Goal: Task Accomplishment & Management: Use online tool/utility

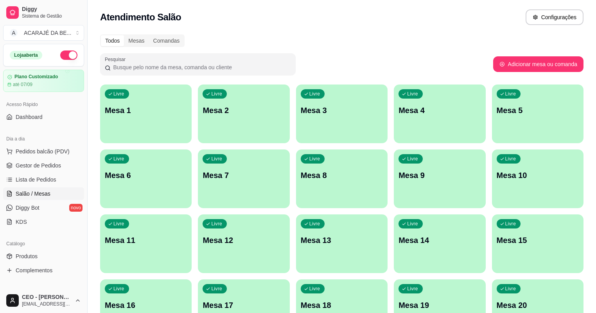
click at [296, 103] on div "Livre Mesa 3" at bounding box center [341, 108] width 91 height 49
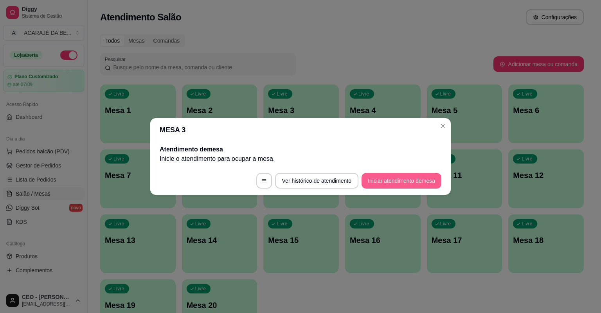
click at [397, 181] on button "Iniciar atendimento de mesa" at bounding box center [401, 181] width 80 height 16
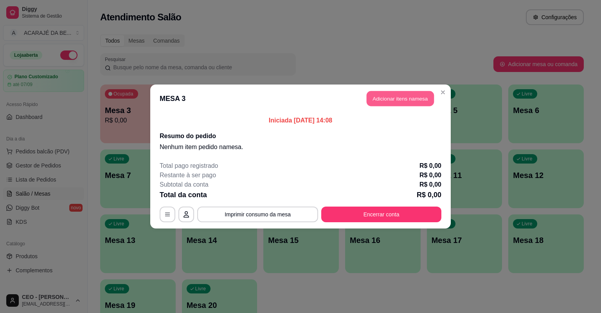
click at [382, 94] on button "Adicionar itens na mesa" at bounding box center [399, 98] width 67 height 15
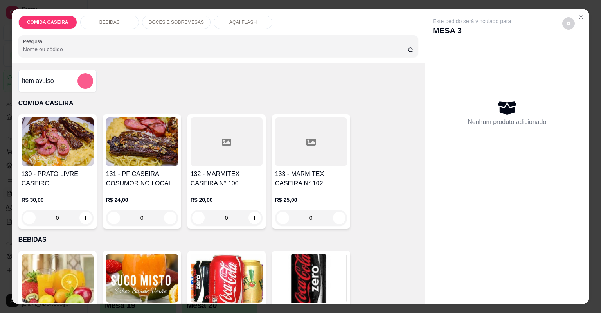
click at [85, 83] on icon "add-separate-item" at bounding box center [85, 81] width 6 height 6
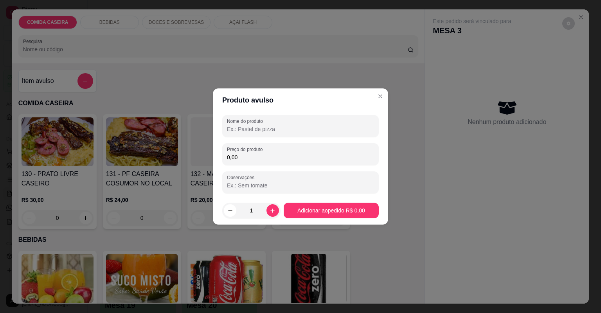
click at [311, 131] on input "Nome do produto" at bounding box center [300, 129] width 147 height 8
type input "peso"
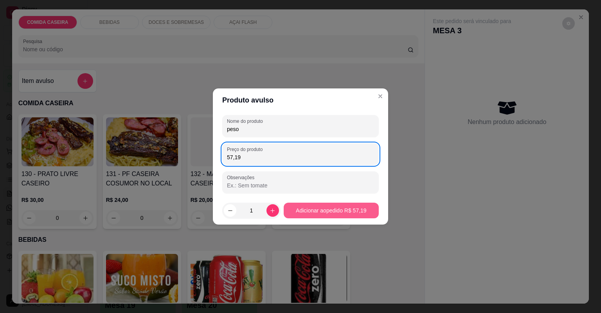
type input "57,19"
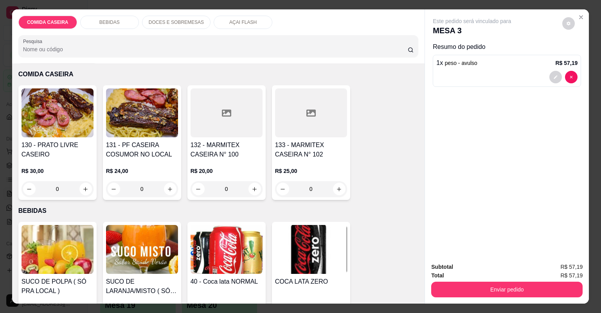
scroll to position [63, 0]
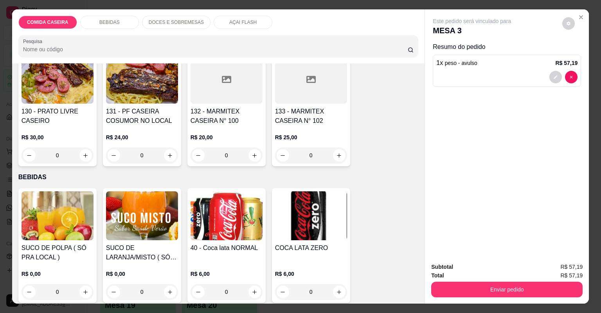
click at [64, 221] on img at bounding box center [58, 215] width 72 height 49
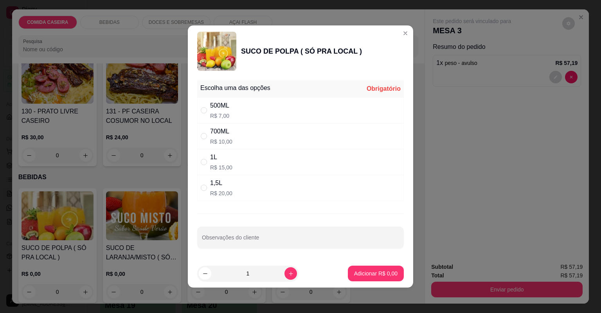
click at [262, 113] on div "500ML R$ 7,00" at bounding box center [300, 110] width 206 height 26
radio input "true"
click at [382, 273] on p "Adicionar R$ 7,00" at bounding box center [375, 273] width 43 height 8
type input "1"
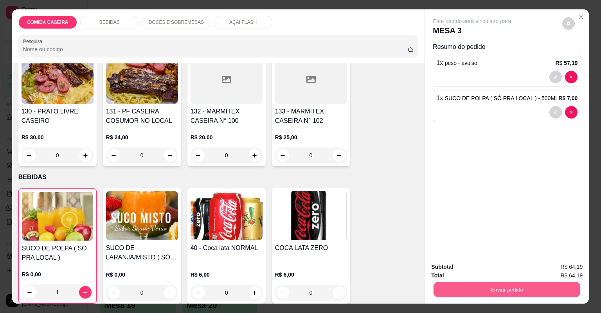
click at [438, 288] on button "Enviar pedido" at bounding box center [506, 289] width 147 height 15
click at [477, 264] on button "Não registrar e enviar pedido" at bounding box center [481, 270] width 79 height 14
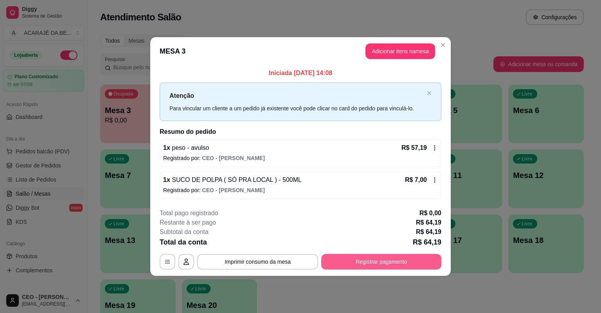
click at [388, 260] on button "Registrar pagamento" at bounding box center [381, 262] width 120 height 16
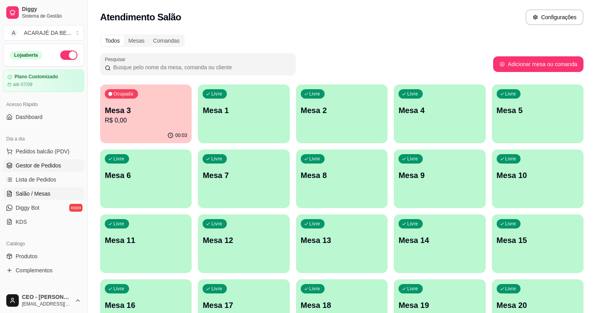
click at [50, 163] on span "Gestor de Pedidos" at bounding box center [38, 165] width 45 height 8
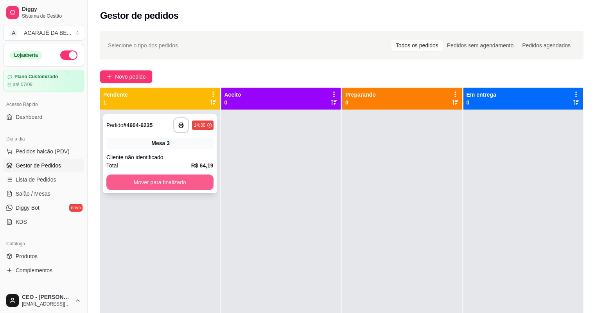
click at [138, 179] on button "Mover para finalizado" at bounding box center [159, 182] width 107 height 16
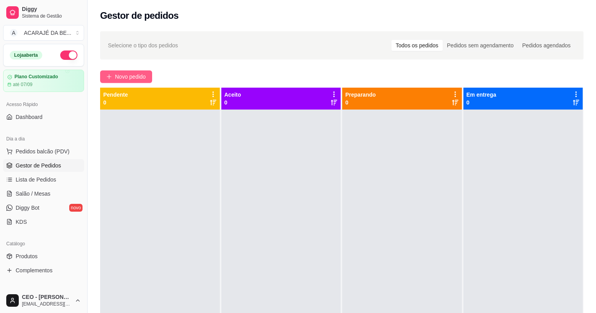
click at [133, 73] on span "Novo pedido" at bounding box center [130, 76] width 31 height 9
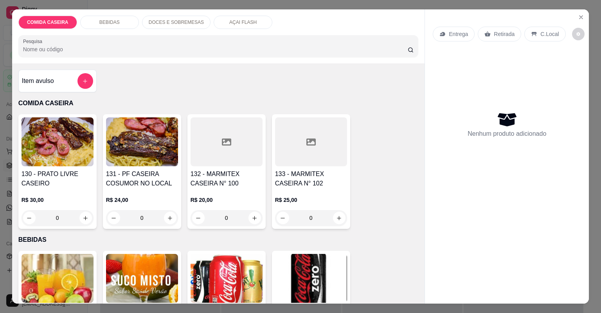
click at [126, 22] on div "BEBIDAS" at bounding box center [109, 22] width 59 height 13
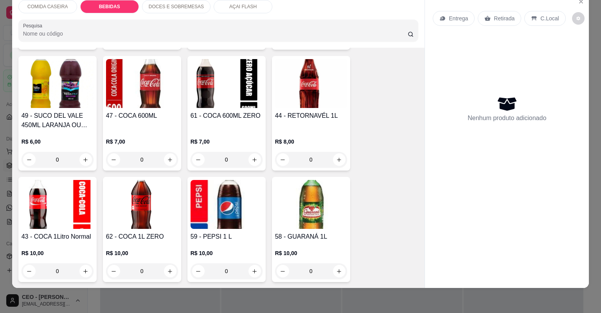
scroll to position [422, 0]
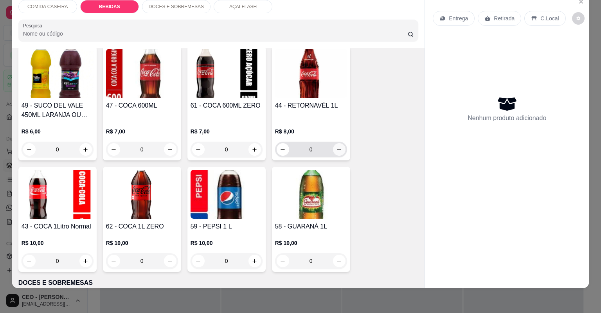
click at [339, 150] on icon "increase-product-quantity" at bounding box center [339, 150] width 6 height 6
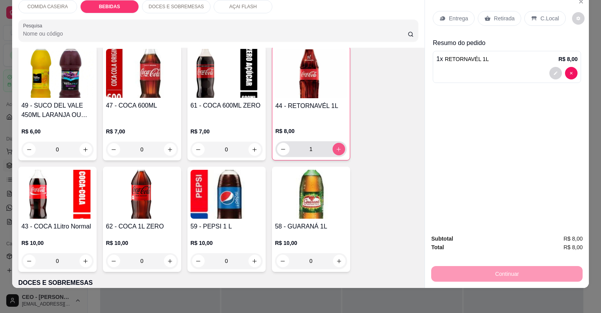
type input "1"
click at [499, 19] on p "Retirada" at bounding box center [503, 18] width 21 height 8
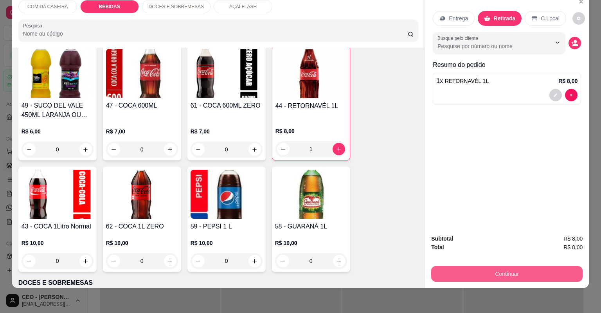
click at [471, 272] on button "Continuar" at bounding box center [506, 274] width 151 height 16
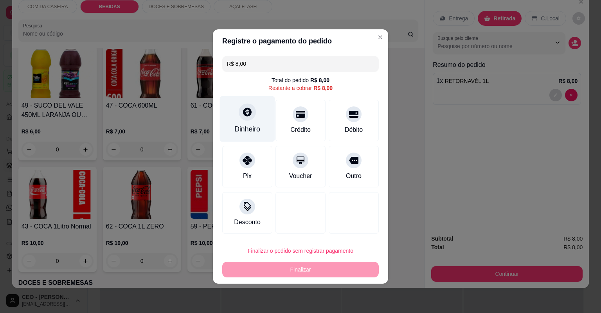
click at [228, 114] on div "Dinheiro" at bounding box center [247, 119] width 55 height 46
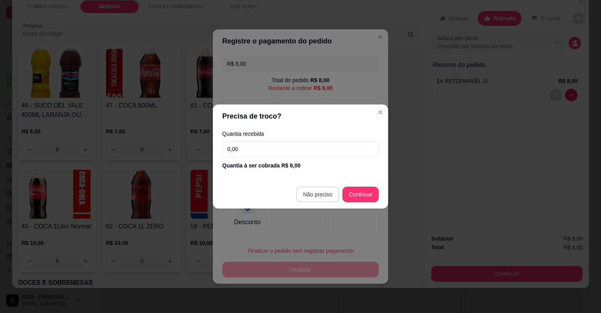
type input "R$ 0,00"
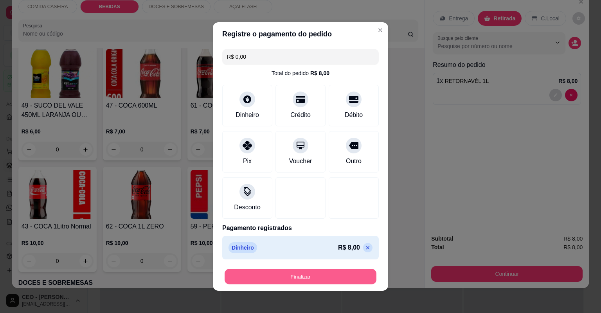
click at [320, 278] on button "Finalizar" at bounding box center [300, 276] width 152 height 15
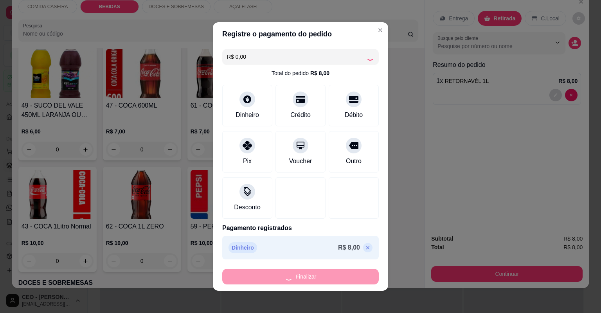
type input "0"
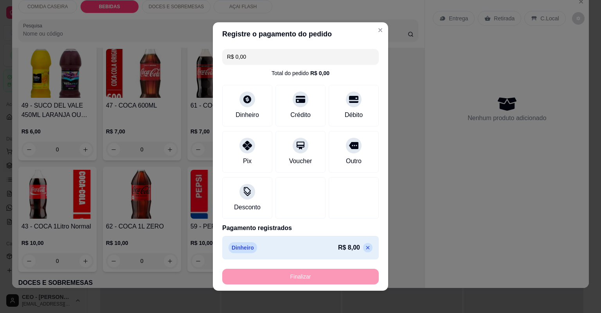
type input "-R$ 8,00"
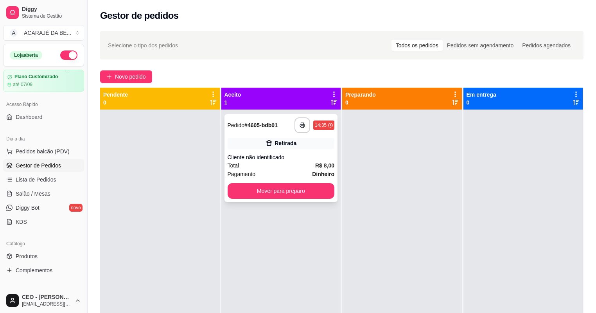
click at [319, 199] on div "**********" at bounding box center [280, 158] width 113 height 88
click at [328, 187] on button "Mover para preparo" at bounding box center [281, 191] width 107 height 16
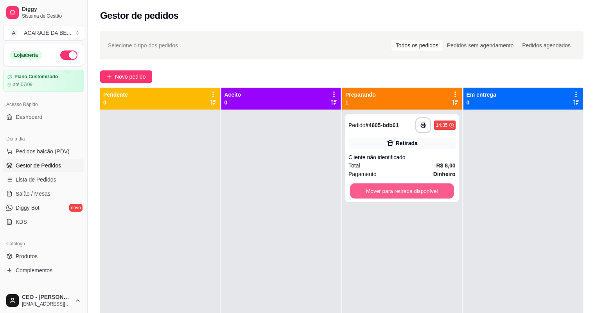
click at [392, 192] on button "Mover para retirada disponível" at bounding box center [402, 190] width 104 height 15
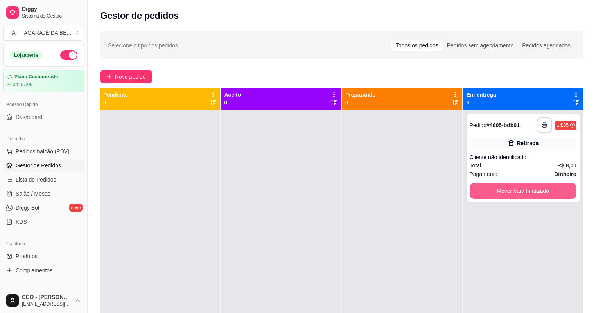
click at [470, 187] on button "Mover para finalizado" at bounding box center [523, 191] width 107 height 16
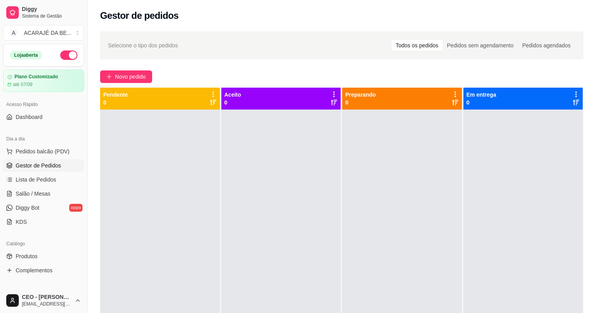
click at [353, 184] on div at bounding box center [402, 265] width 120 height 313
click at [42, 196] on span "Salão / Mesas" at bounding box center [33, 194] width 35 height 8
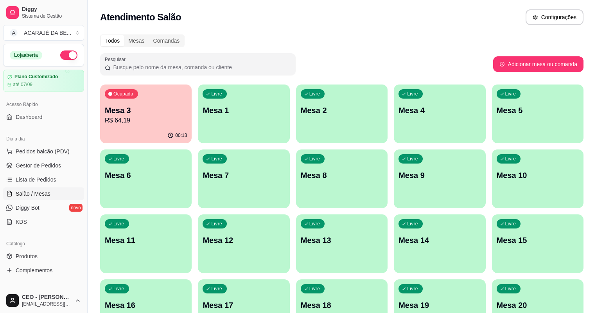
click at [129, 119] on p "R$ 64,19" at bounding box center [146, 120] width 82 height 9
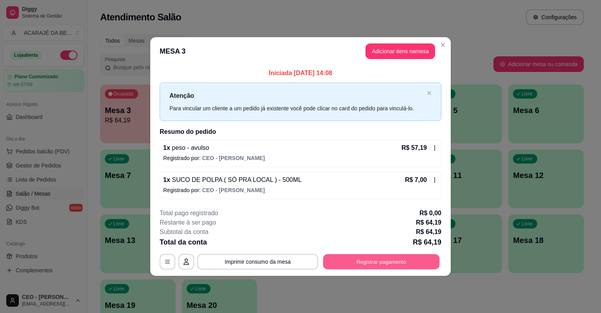
click at [370, 260] on button "Registrar pagamento" at bounding box center [381, 261] width 117 height 15
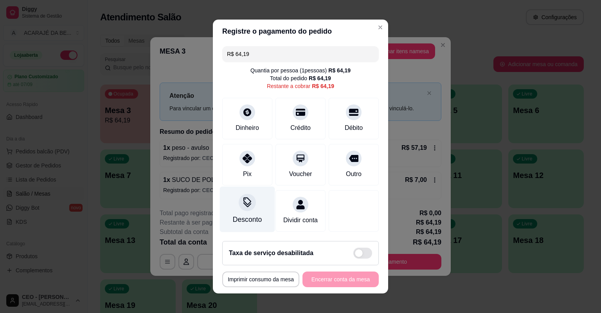
click at [248, 207] on icon at bounding box center [247, 202] width 10 height 10
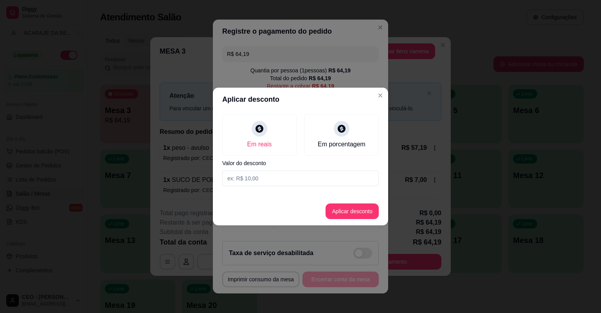
click at [261, 175] on input at bounding box center [300, 178] width 156 height 16
type input "0,19"
click at [334, 208] on button "Aplicar desconto" at bounding box center [351, 211] width 53 height 16
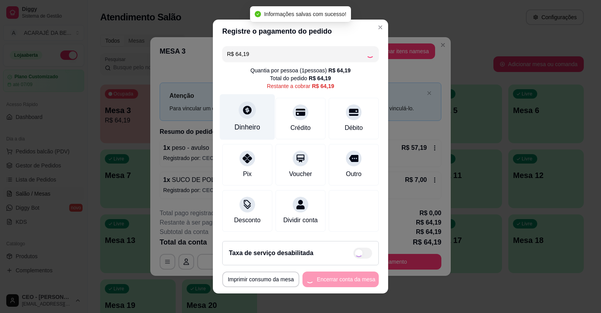
type input "R$ 64,00"
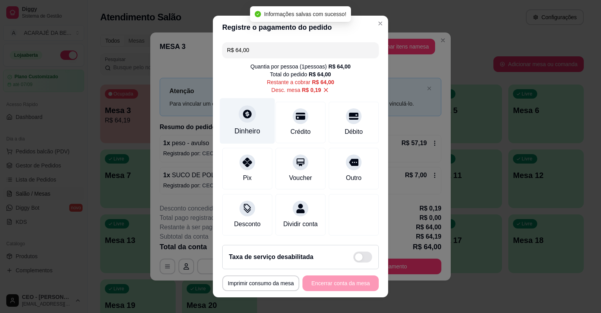
click at [242, 124] on div "Dinheiro" at bounding box center [247, 121] width 55 height 46
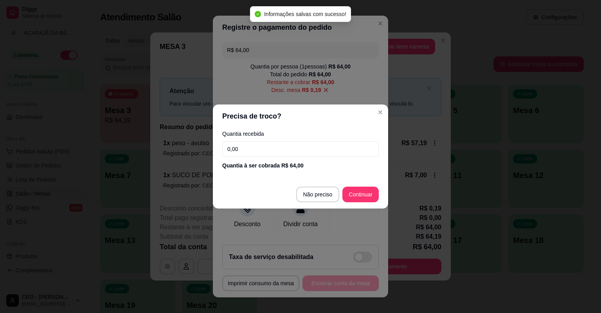
drag, startPoint x: 242, startPoint y: 124, endPoint x: 247, endPoint y: 147, distance: 23.7
click at [247, 147] on input "0,00" at bounding box center [300, 149] width 156 height 16
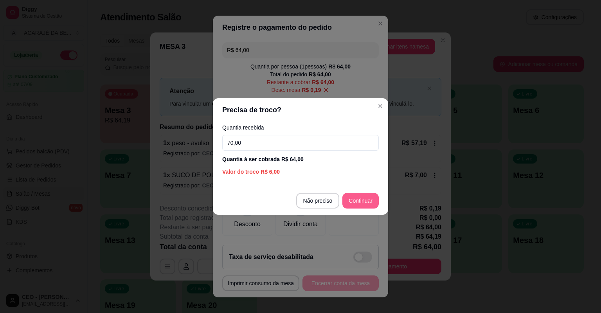
type input "70,00"
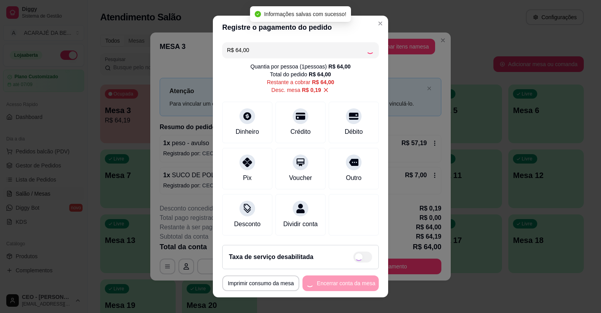
type input "R$ 0,00"
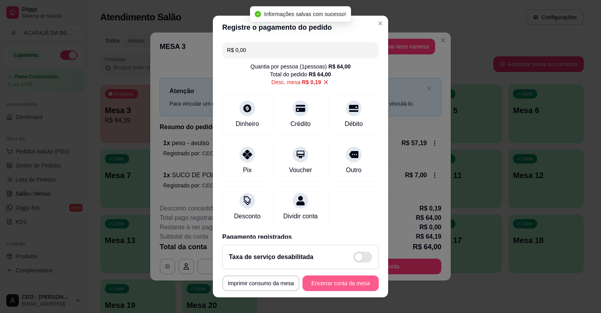
click at [341, 283] on button "Encerrar conta da mesa" at bounding box center [340, 283] width 76 height 16
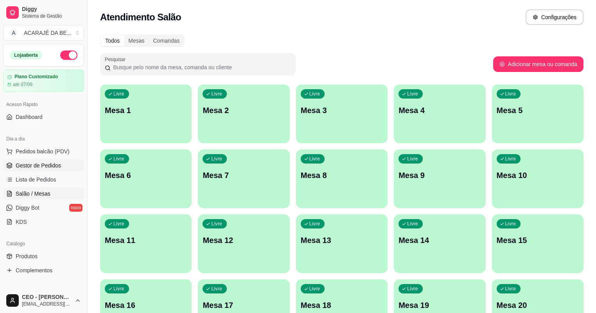
click at [69, 159] on link "Gestor de Pedidos" at bounding box center [43, 165] width 81 height 13
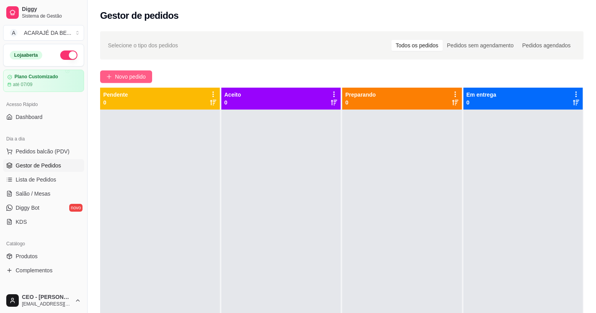
click at [130, 76] on span "Novo pedido" at bounding box center [130, 76] width 31 height 9
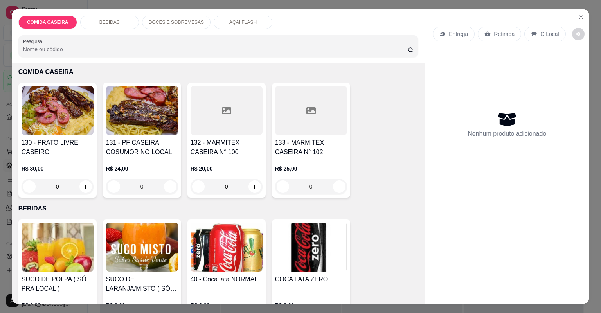
click at [114, 25] on p "BEBIDAS" at bounding box center [109, 22] width 20 height 6
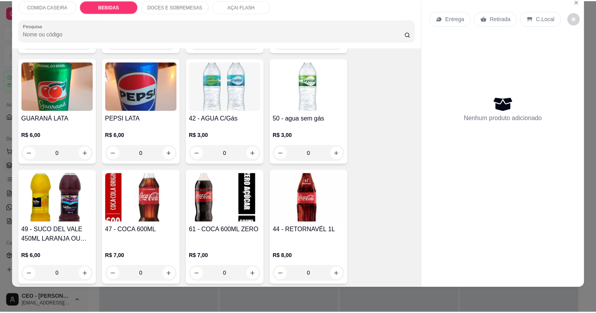
scroll to position [234, 0]
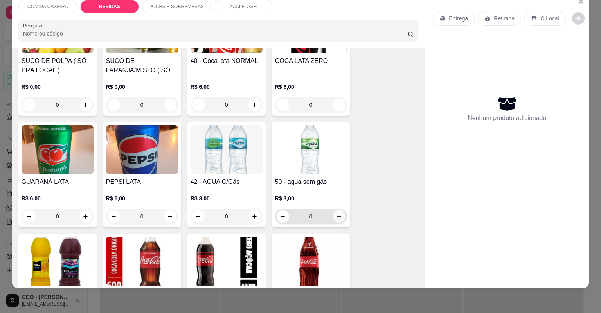
click at [339, 215] on icon "increase-product-quantity" at bounding box center [339, 216] width 6 height 6
type input "1"
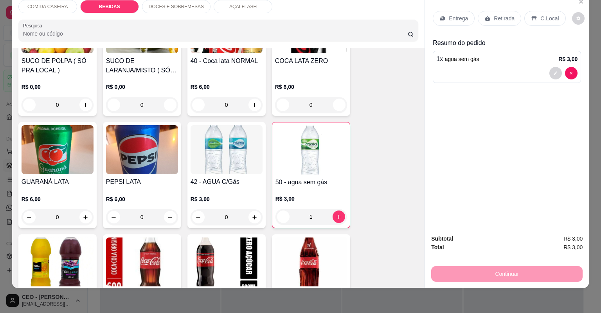
click at [499, 16] on p "Retirada" at bounding box center [503, 18] width 21 height 8
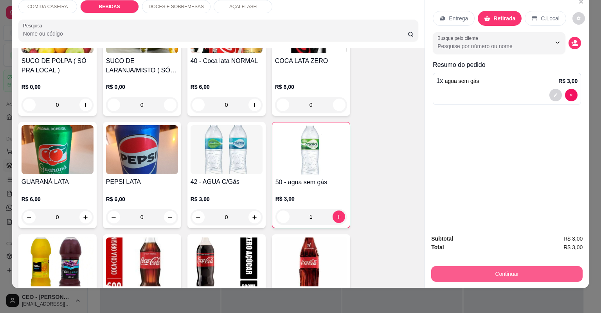
click at [493, 274] on button "Continuar" at bounding box center [506, 274] width 151 height 16
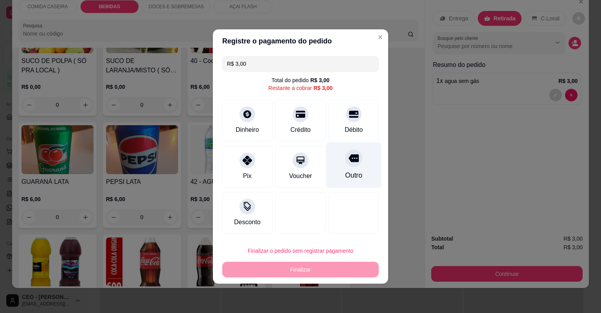
click at [349, 171] on div "Outro" at bounding box center [353, 175] width 17 height 10
type input "R$ 0,00"
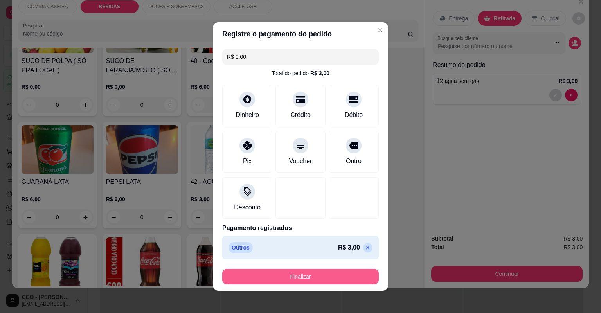
click at [333, 279] on button "Finalizar" at bounding box center [300, 277] width 156 height 16
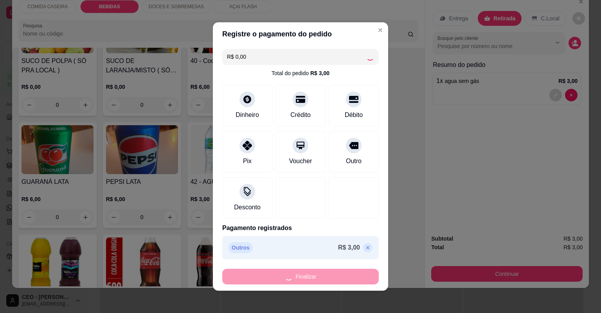
type input "0"
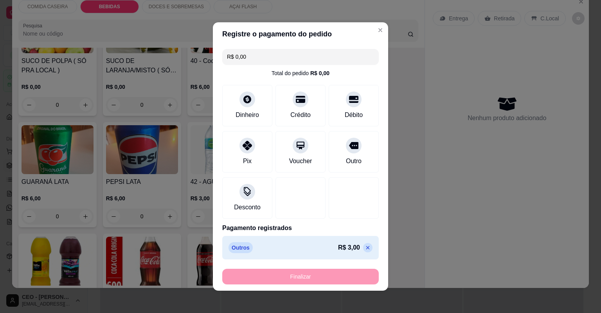
type input "-R$ 3,00"
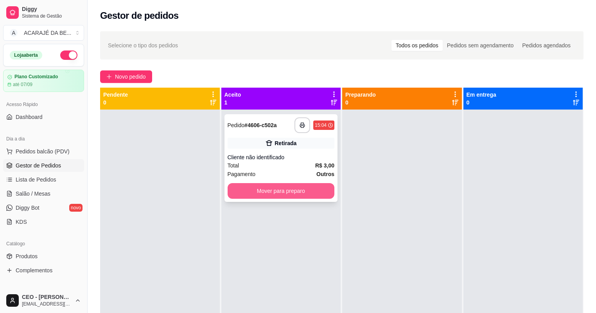
click at [327, 191] on button "Mover para preparo" at bounding box center [281, 191] width 107 height 16
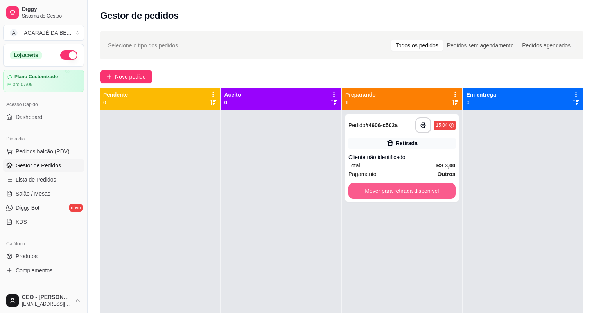
click at [363, 188] on button "Mover para retirada disponível" at bounding box center [401, 191] width 107 height 16
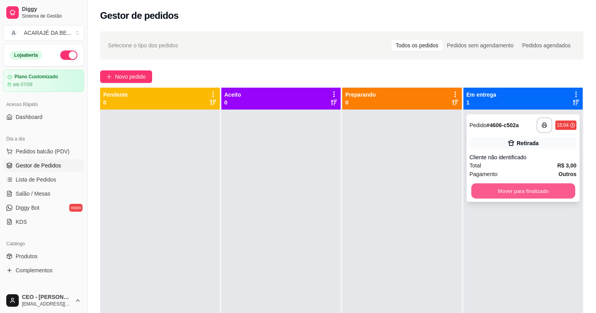
click at [482, 189] on button "Mover para finalizado" at bounding box center [523, 190] width 104 height 15
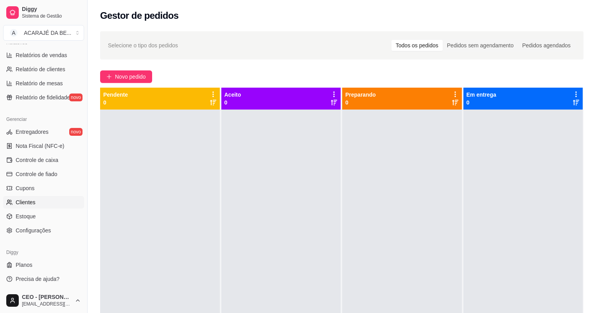
scroll to position [94, 0]
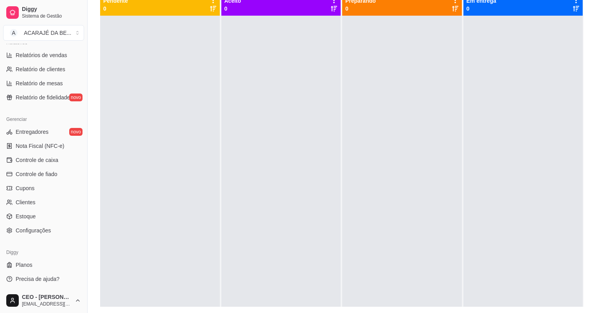
click at [47, 222] on ul "Entregadores novo Nota Fiscal (NFC-e) Controle de caixa Controle de fiado Cupon…" at bounding box center [43, 181] width 81 height 111
click at [52, 231] on link "Configurações" at bounding box center [43, 230] width 81 height 13
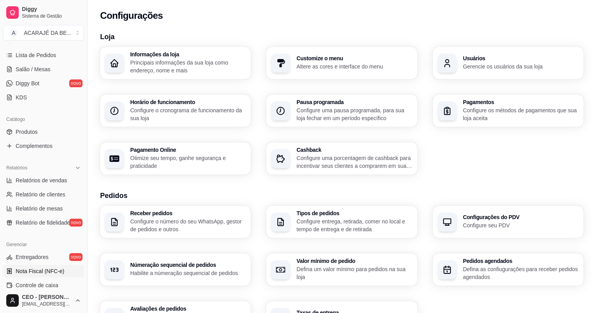
scroll to position [249, 0]
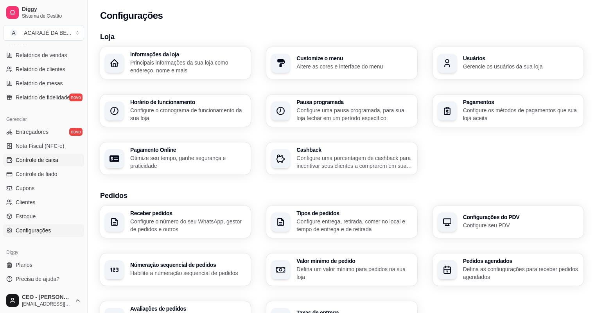
click at [53, 161] on span "Controle de caixa" at bounding box center [37, 160] width 43 height 8
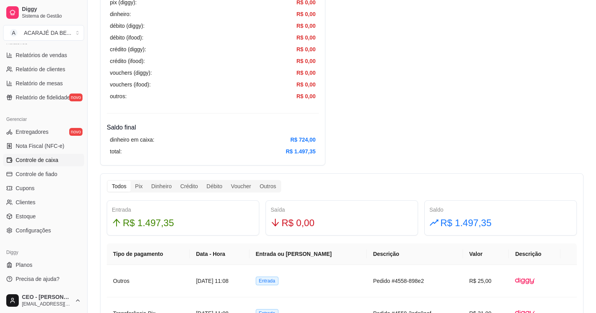
scroll to position [313, 0]
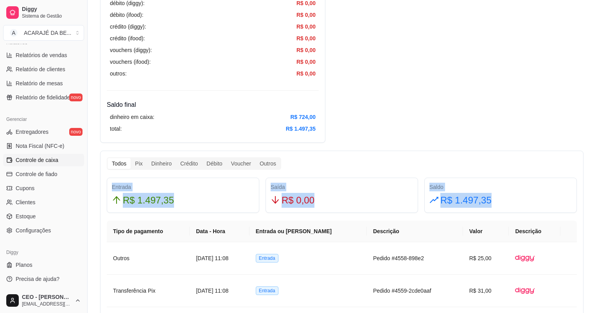
drag, startPoint x: 116, startPoint y: 187, endPoint x: 500, endPoint y: 203, distance: 383.9
click at [500, 203] on div "Entrada R$ 1.497,35 Saída R$ 0,00 Saldo R$ 1.497,35" at bounding box center [342, 195] width 476 height 35
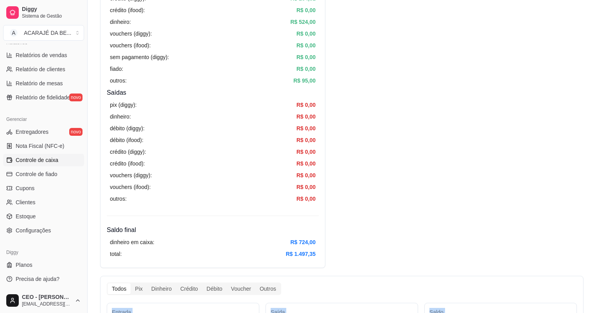
scroll to position [0, 0]
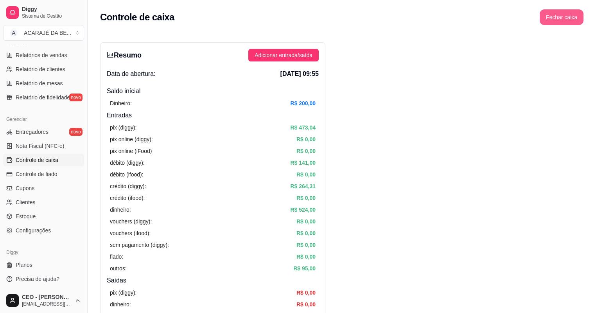
click at [553, 16] on button "Fechar caixa" at bounding box center [562, 17] width 44 height 16
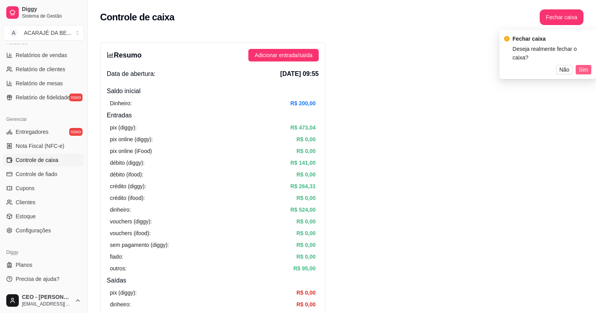
click at [581, 65] on span "Sim" at bounding box center [583, 69] width 9 height 9
